Goal: Check status: Check status

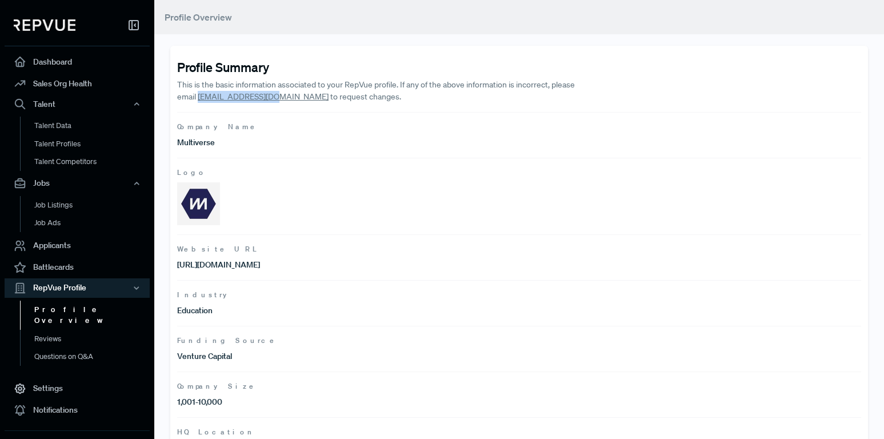
scroll to position [23, 0]
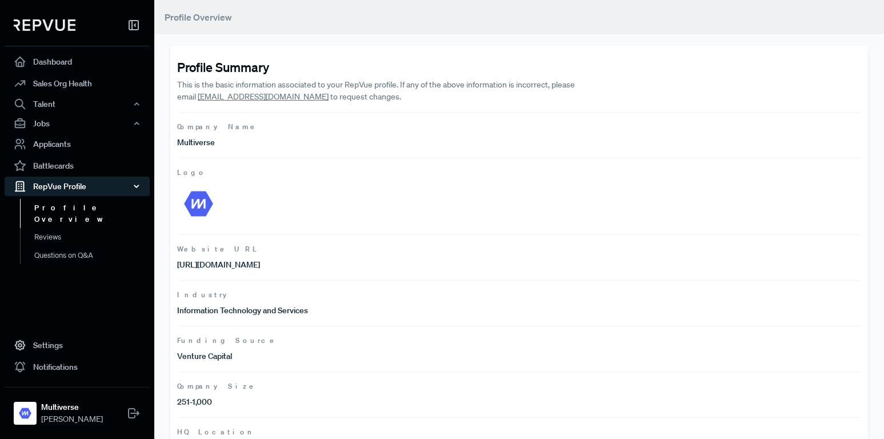
click at [61, 187] on div "RepVue Profile" at bounding box center [77, 186] width 145 height 19
click at [58, 65] on link "Dashboard" at bounding box center [77, 62] width 145 height 22
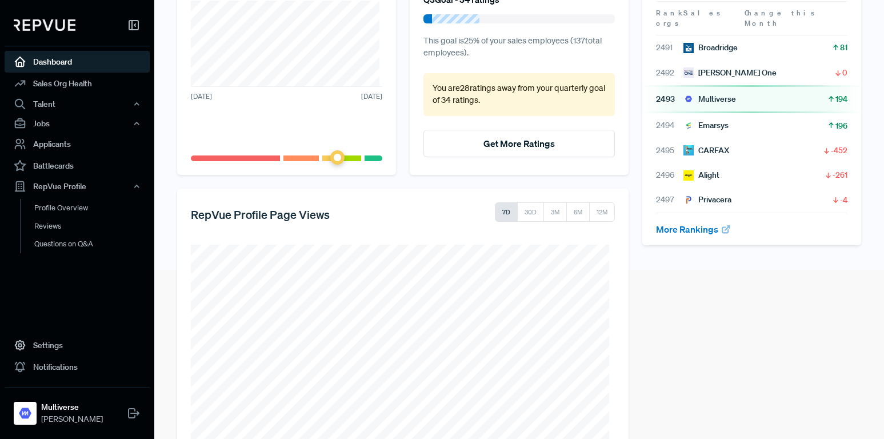
scroll to position [216, 0]
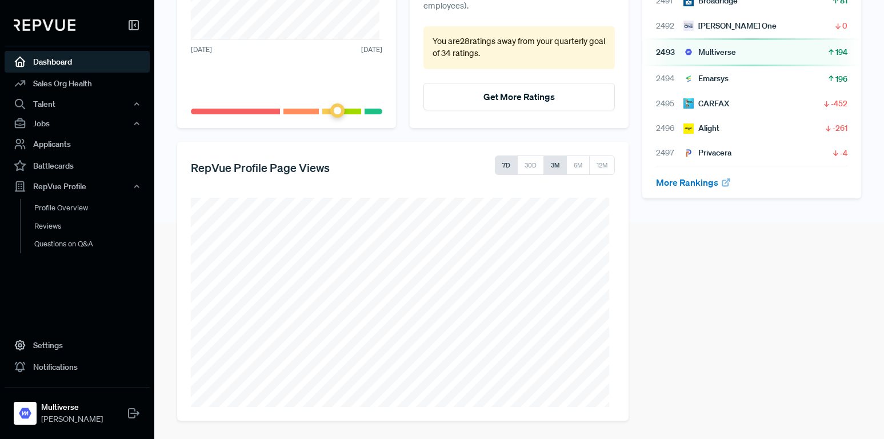
click at [552, 171] on button "3M" at bounding box center [554, 164] width 23 height 19
click at [571, 169] on button "6M" at bounding box center [578, 164] width 24 height 19
click at [598, 169] on button "12M" at bounding box center [602, 164] width 26 height 19
click at [672, 392] on div "Your RepVue Rank Overall # 2,493 out of 5,987 sales orgs Rank Sales orgs Change…" at bounding box center [751, 149] width 232 height 544
